Goal: Information Seeking & Learning: Learn about a topic

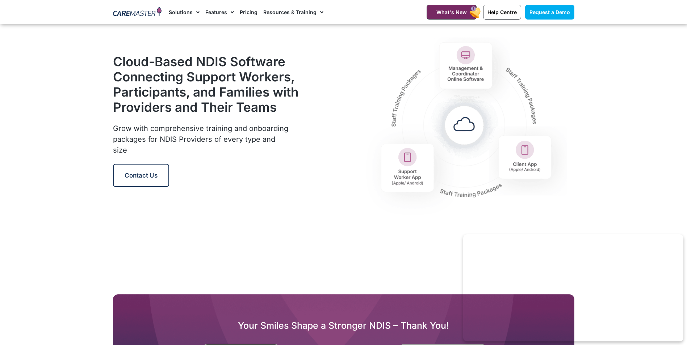
scroll to position [1158, 0]
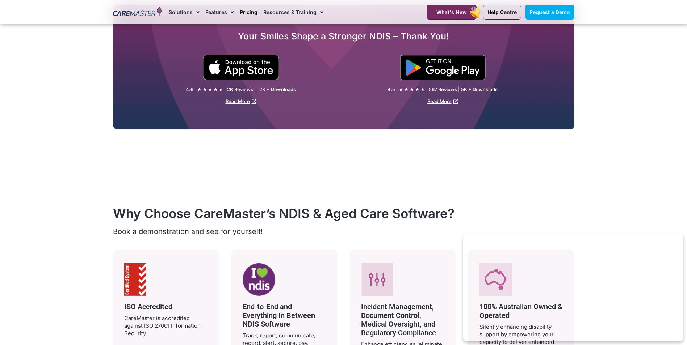
click at [252, 15] on link "Pricing" at bounding box center [249, 12] width 18 height 24
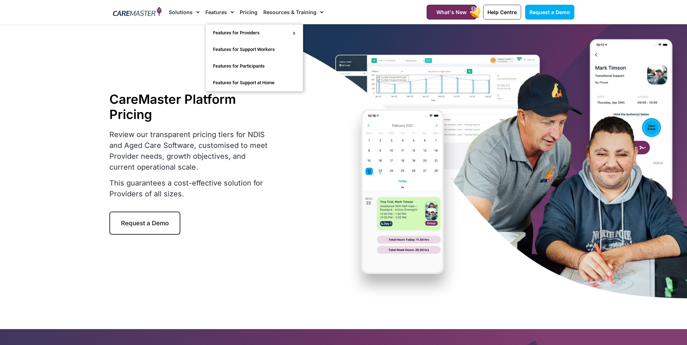
click at [219, 13] on link "Features" at bounding box center [219, 12] width 29 height 24
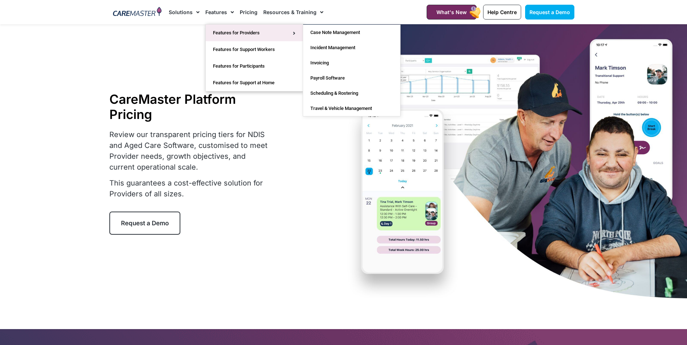
click at [236, 34] on link "Features for Providers" at bounding box center [254, 33] width 97 height 17
